Goal: Information Seeking & Learning: Learn about a topic

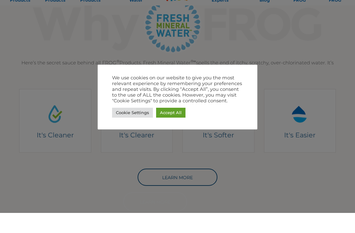
scroll to position [186, 0]
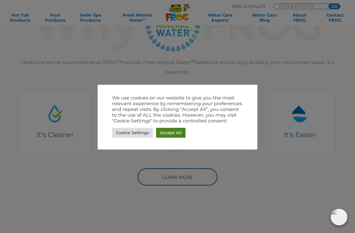
click at [164, 132] on link "Accept All" at bounding box center [170, 133] width 29 height 10
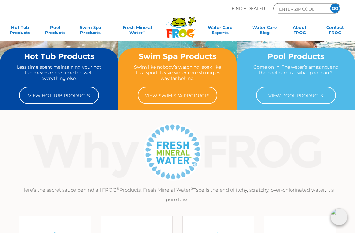
scroll to position [0, 0]
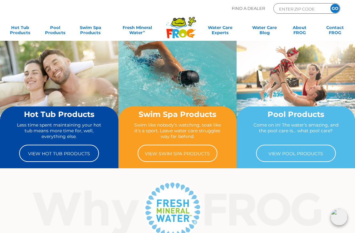
click at [307, 153] on link "View Pool Products" at bounding box center [296, 153] width 80 height 17
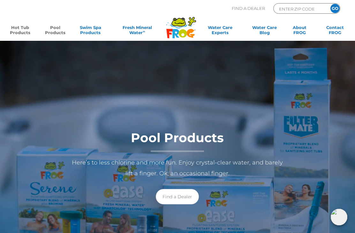
click at [19, 30] on link "Hot Tub Products" at bounding box center [19, 31] width 27 height 13
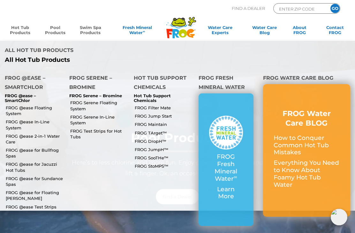
click at [90, 29] on link "Swim Spa Products" at bounding box center [90, 31] width 27 height 13
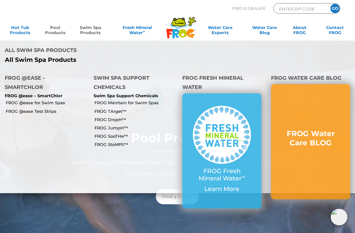
click at [33, 93] on p "FROG @ease – SmartChlor" at bounding box center [44, 95] width 79 height 5
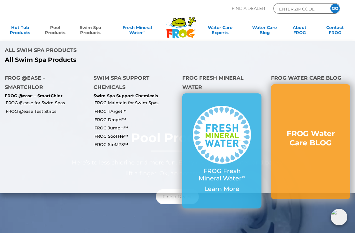
click at [34, 98] on li "FROG @ease for Swim Spas" at bounding box center [44, 102] width 89 height 8
click at [24, 100] on link "FROG @ease for Swim Spas" at bounding box center [47, 103] width 83 height 6
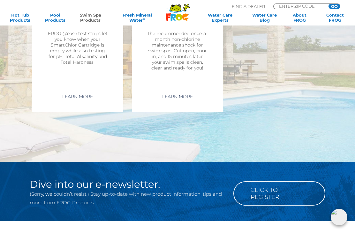
scroll to position [1631, 0]
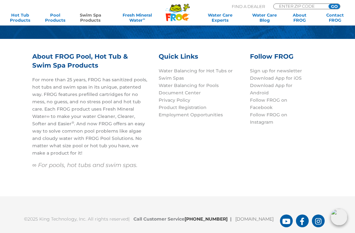
click at [60, 218] on p "©2025 King Technology, Inc. All rights reserved | Call Customer Service 1-800-2…" at bounding box center [152, 217] width 256 height 11
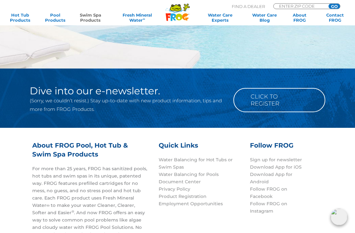
scroll to position [1542, 0]
